Goal: Task Accomplishment & Management: Manage account settings

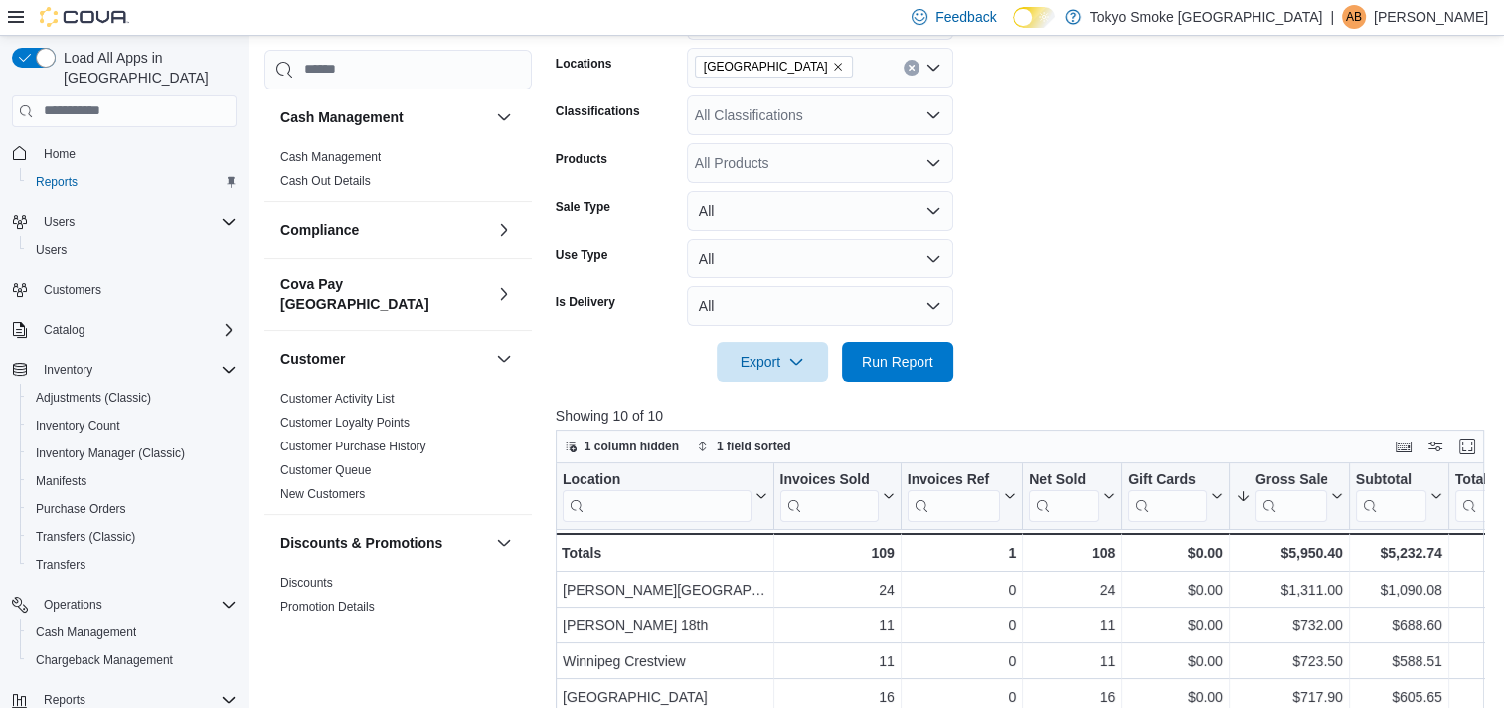
scroll to position [1253, 0]
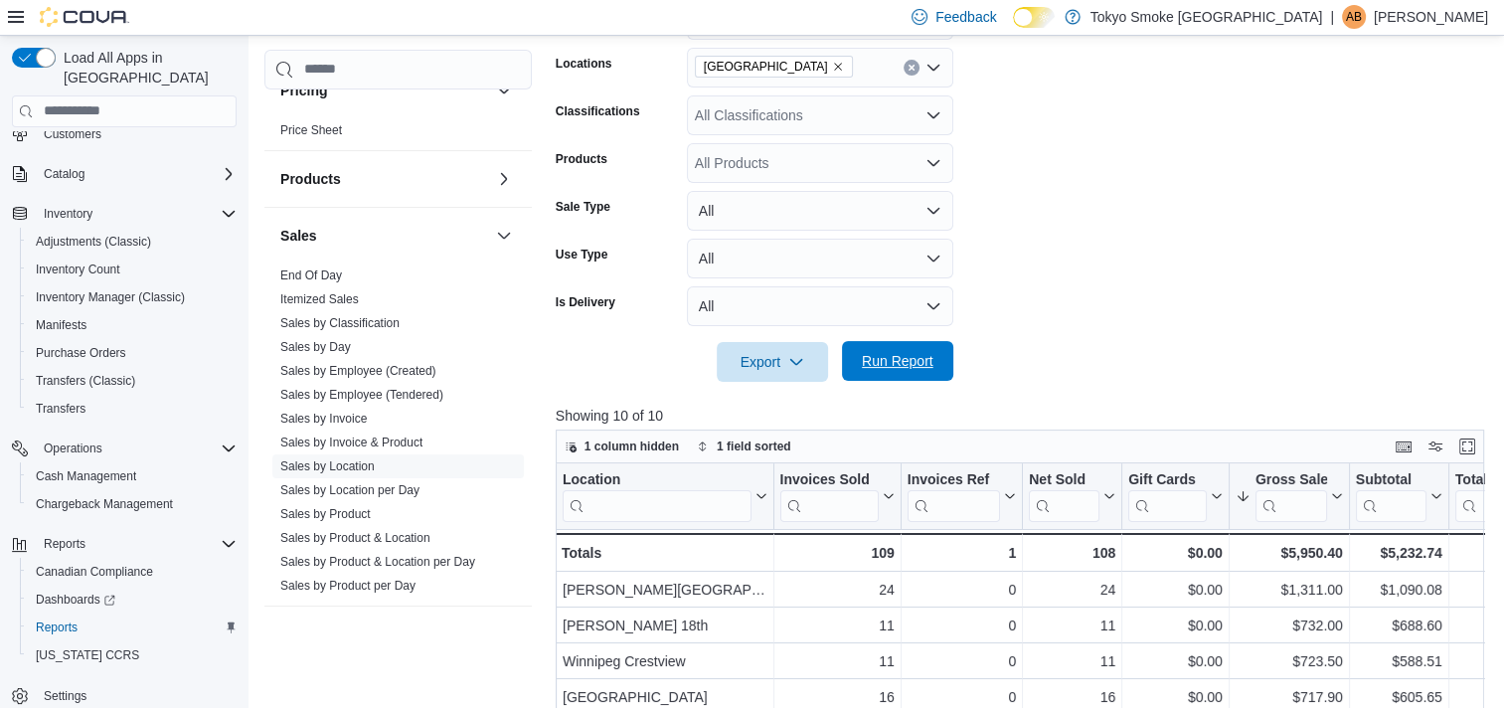
click at [909, 371] on span "Run Report" at bounding box center [897, 361] width 87 height 40
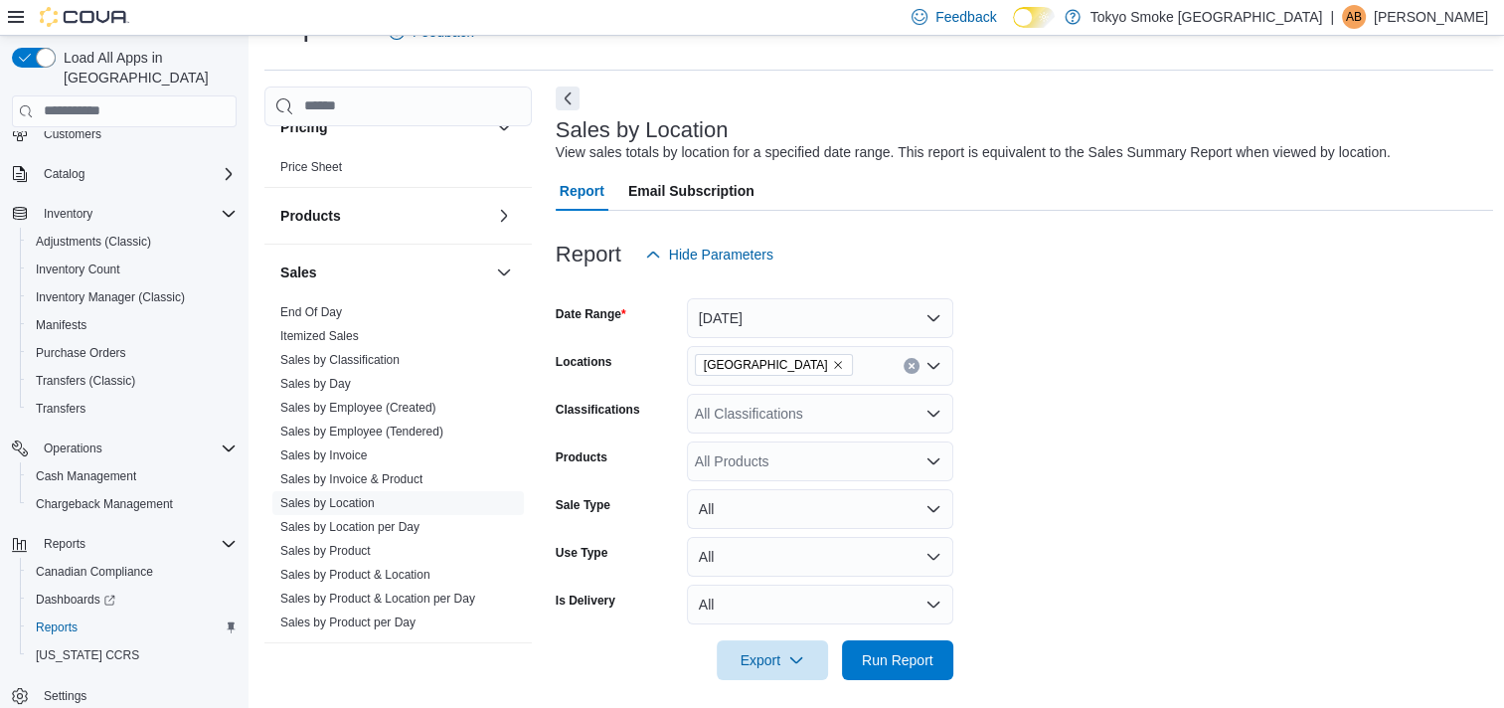
scroll to position [0, 0]
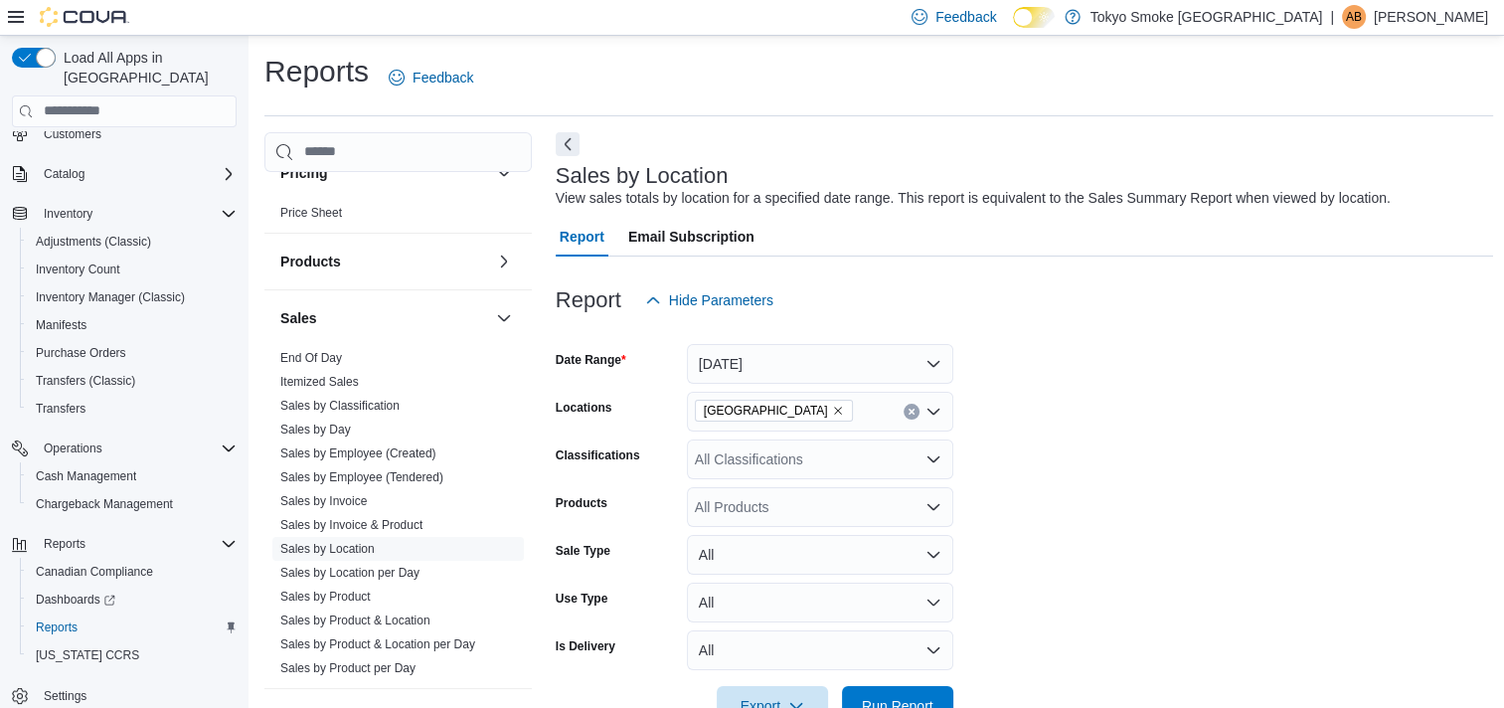
click at [1468, 20] on p "Allison Beauchamp" at bounding box center [1431, 17] width 114 height 24
click at [1364, 189] on span "Sign Out" at bounding box center [1360, 189] width 54 height 20
